Goal: Task Accomplishment & Management: Use online tool/utility

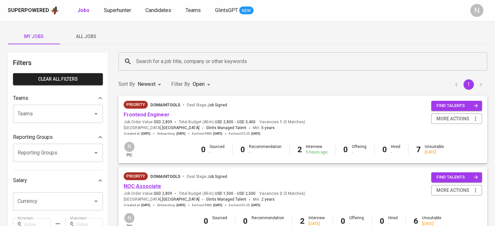
click at [150, 186] on link "NOC Associate" at bounding box center [142, 186] width 37 height 6
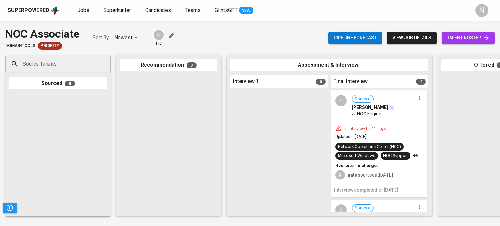
click at [459, 41] on span "talent roster" at bounding box center [468, 38] width 43 height 8
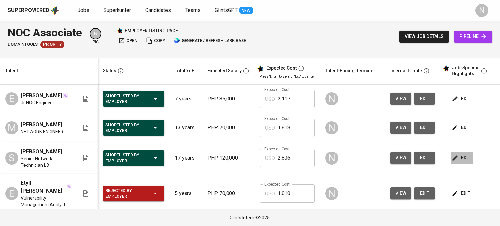
click at [452, 161] on icon "button" at bounding box center [455, 158] width 7 height 7
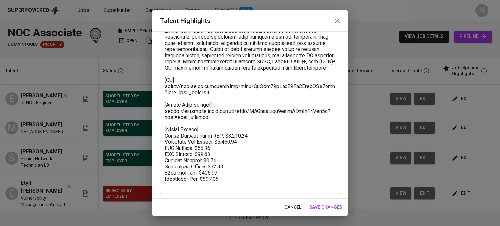
scroll to position [85, 0]
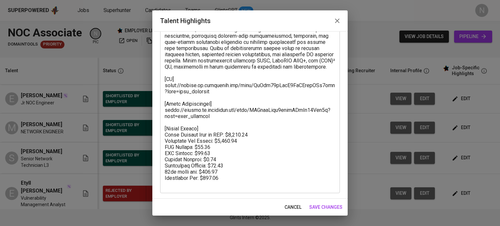
click at [300, 207] on span "cancel" at bounding box center [293, 207] width 17 height 8
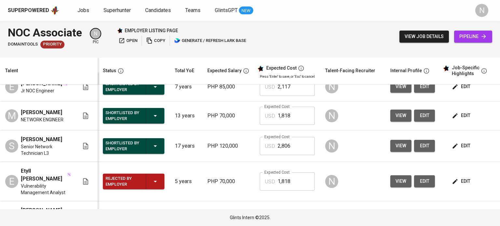
scroll to position [0, 0]
